Goal: Task Accomplishment & Management: Use online tool/utility

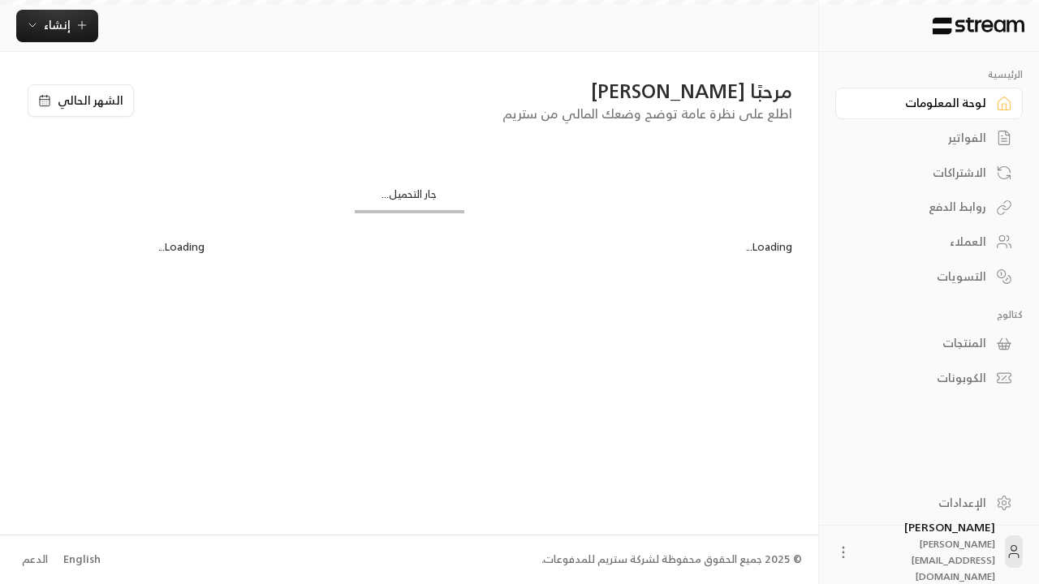
click at [80, 559] on div "English" at bounding box center [81, 560] width 37 height 16
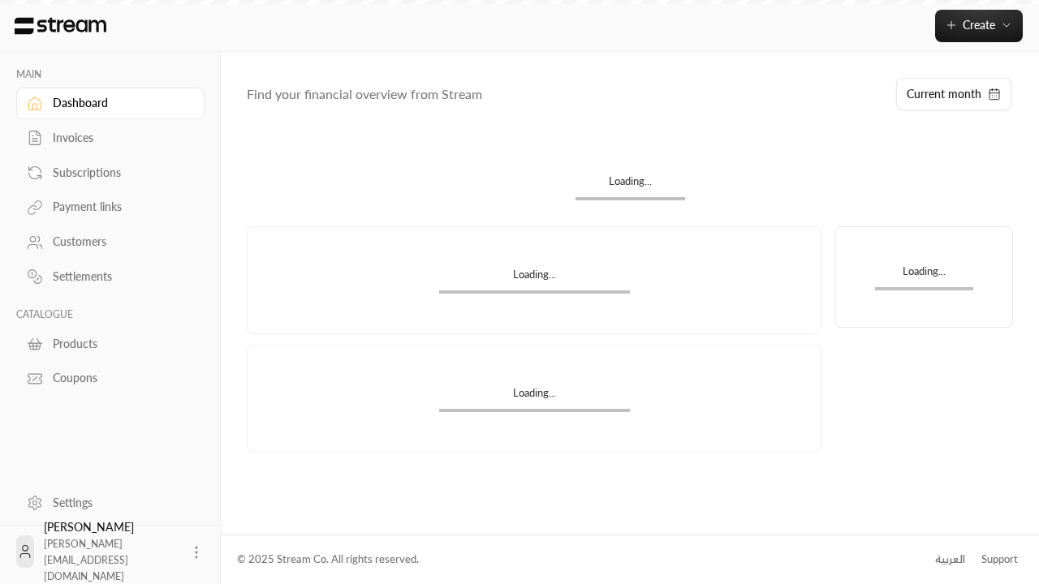
click at [108, 343] on div "Products" at bounding box center [118, 344] width 131 height 16
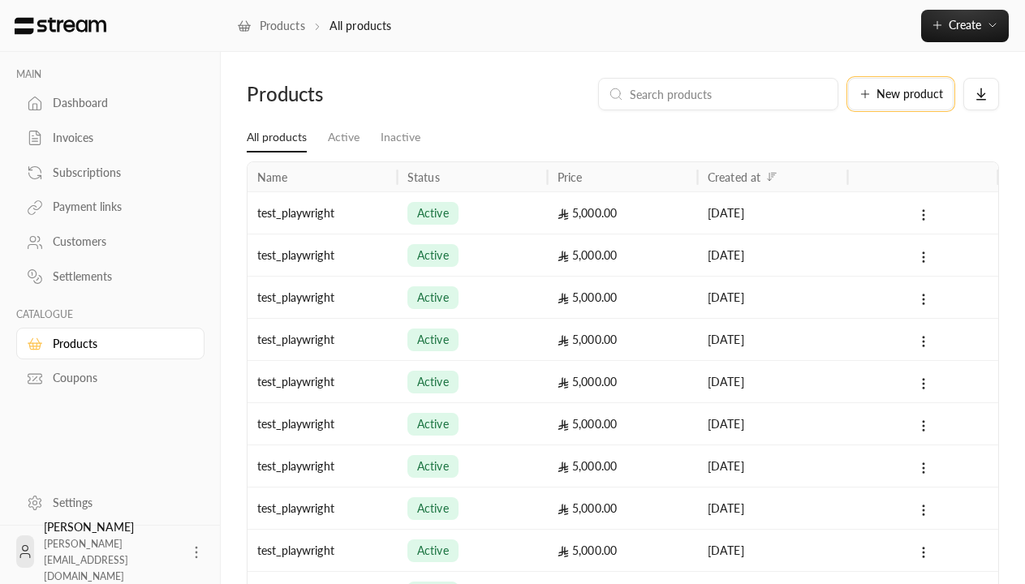
click at [901, 94] on span "New product" at bounding box center [910, 93] width 67 height 11
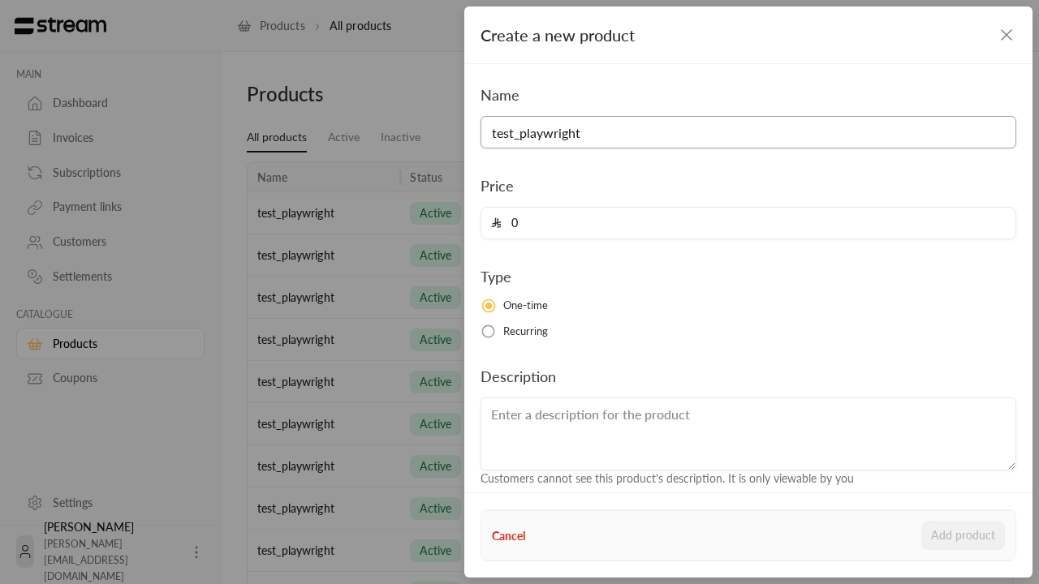
type input "test_playwright"
type input "5000"
click at [963, 536] on button "Add product" at bounding box center [963, 535] width 84 height 29
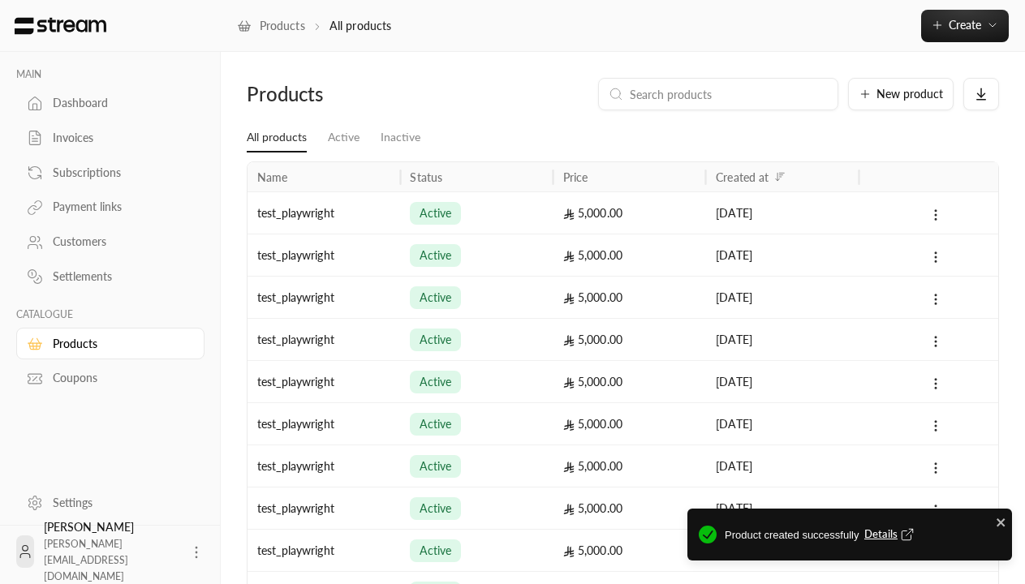
click at [890, 535] on span "Details" at bounding box center [891, 535] width 54 height 16
